Goal: Information Seeking & Learning: Learn about a topic

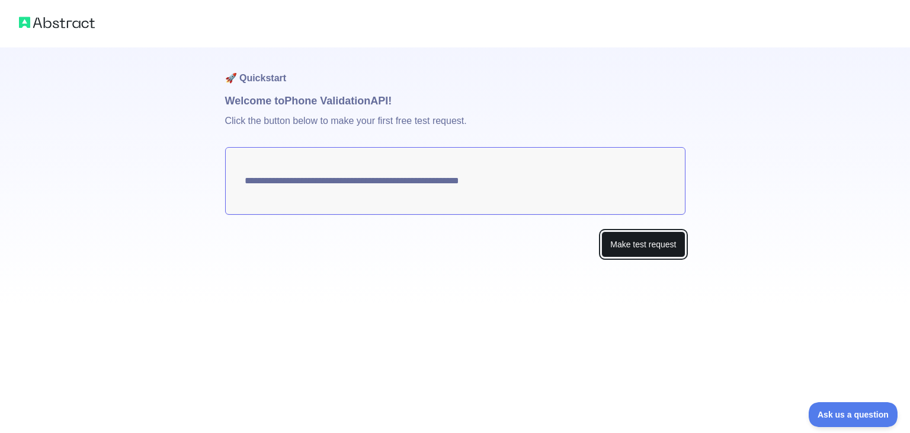
click at [659, 245] on button "Make test request" at bounding box center [644, 244] width 84 height 27
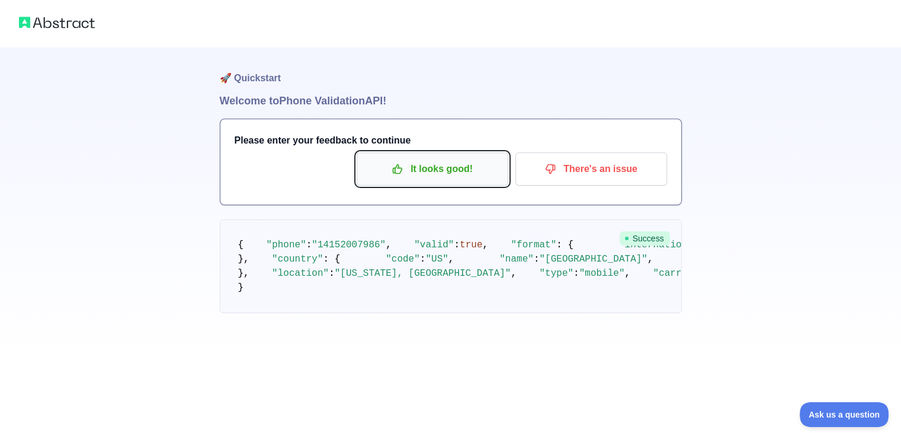
click at [480, 177] on p "It looks good!" at bounding box center [433, 169] width 134 height 20
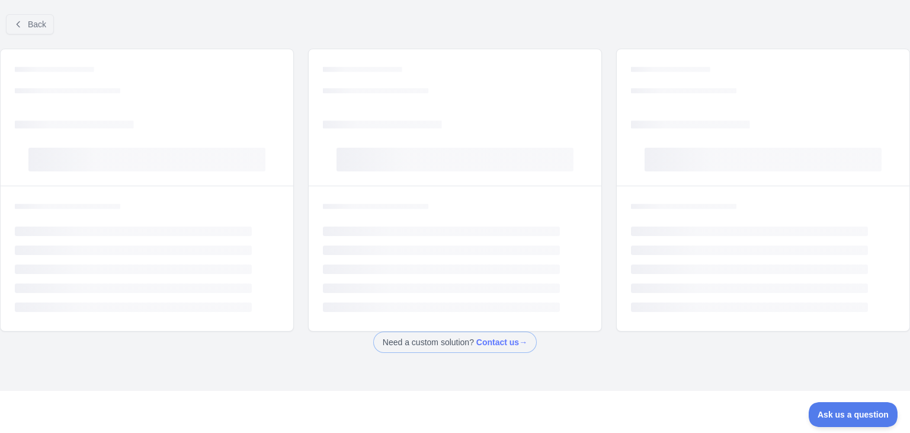
click at [421, 167] on rect at bounding box center [455, 160] width 237 height 24
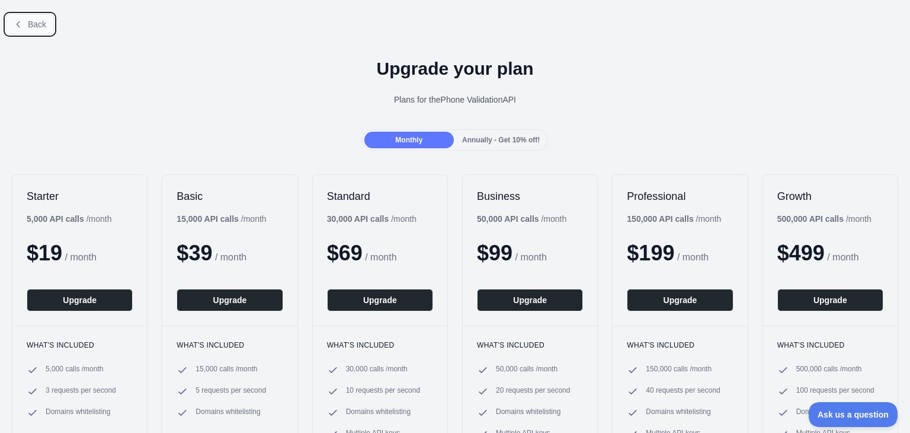
click at [33, 25] on span "Back" at bounding box center [37, 24] width 18 height 9
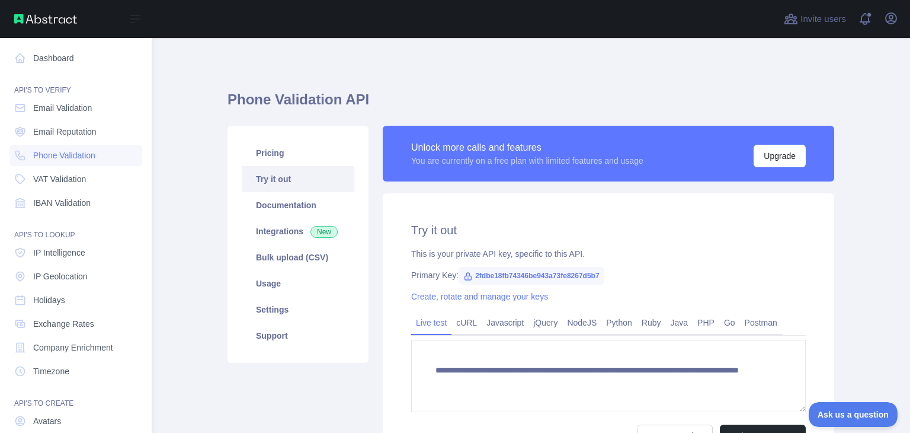
click at [17, 408] on nav "Dashboard API'S TO VERIFY Email Validation Email Reputation Phone Validation VA…" at bounding box center [75, 270] width 133 height 465
click at [35, 404] on div "API'S TO CREATE" at bounding box center [75, 396] width 133 height 24
click at [17, 405] on div "API'S TO CREATE" at bounding box center [75, 396] width 133 height 24
click at [79, 253] on span "IP Intelligence" at bounding box center [59, 253] width 52 height 12
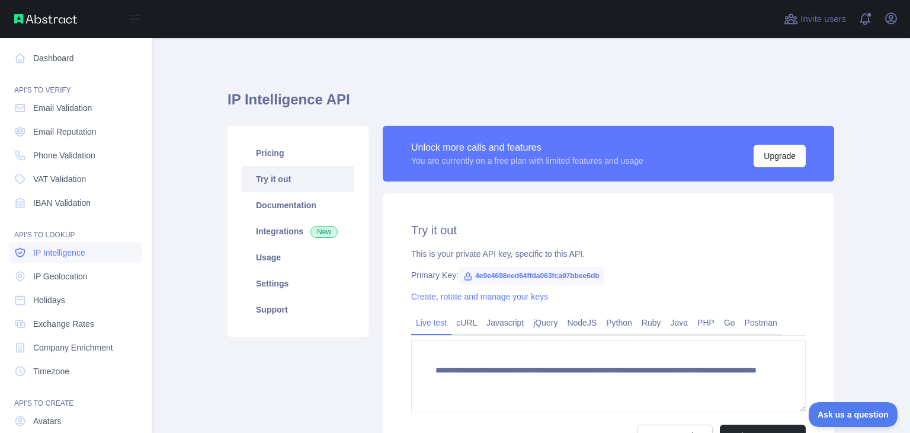
click at [79, 253] on span "IP Intelligence" at bounding box center [59, 253] width 52 height 12
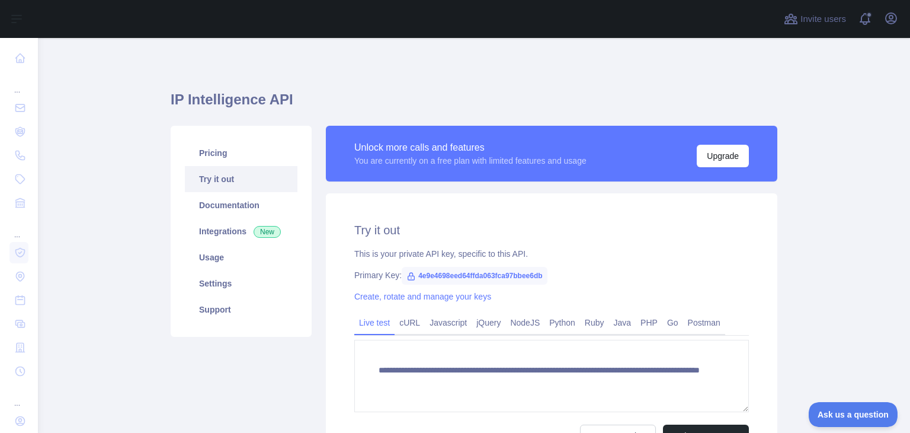
click at [410, 273] on span "4e9e4698eed64ffda063fca97bbee6db" at bounding box center [474, 276] width 145 height 18
copy span "4e9e4698eed64ffda063fca97bbee6db"
click at [415, 274] on span "4e9e4698eed64ffda063fca97bbee6db" at bounding box center [474, 276] width 145 height 18
